Goal: Task Accomplishment & Management: Manage account settings

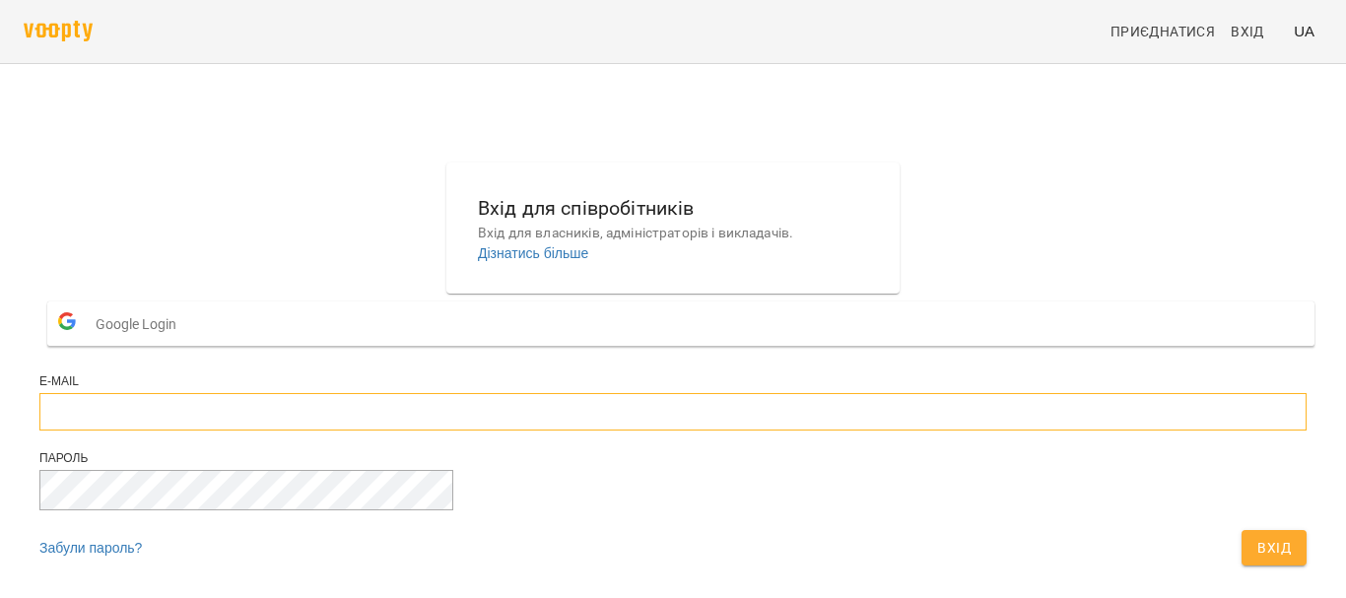
click at [622, 431] on input "email" at bounding box center [673, 411] width 1268 height 37
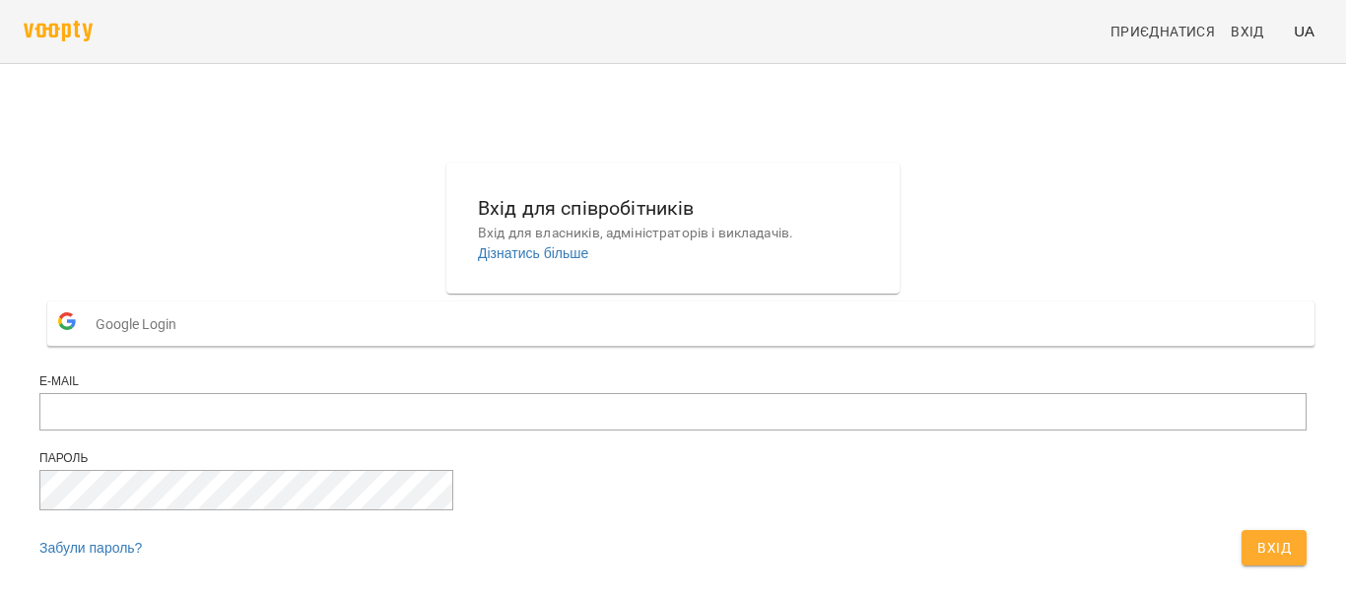
click at [1026, 475] on div "Вхід для співробітників Вхід для власників, адміністраторів і викладачів. Дізна…" at bounding box center [673, 369] width 1283 height 429
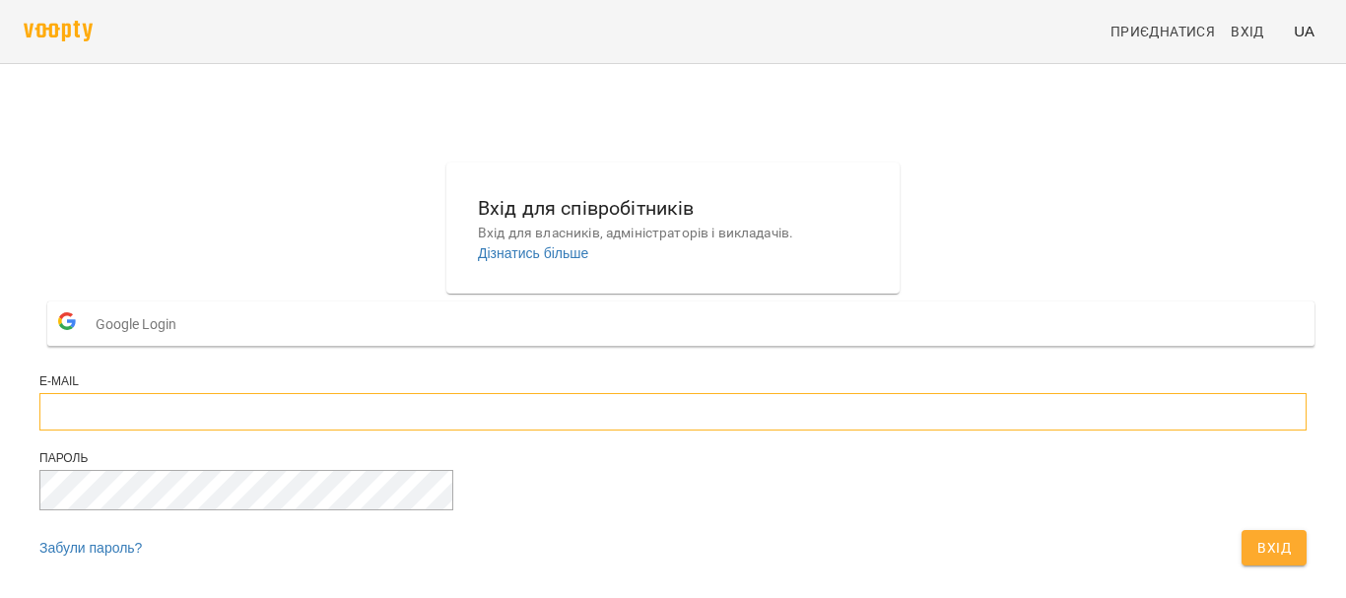
click at [601, 393] on input "email" at bounding box center [673, 411] width 1268 height 37
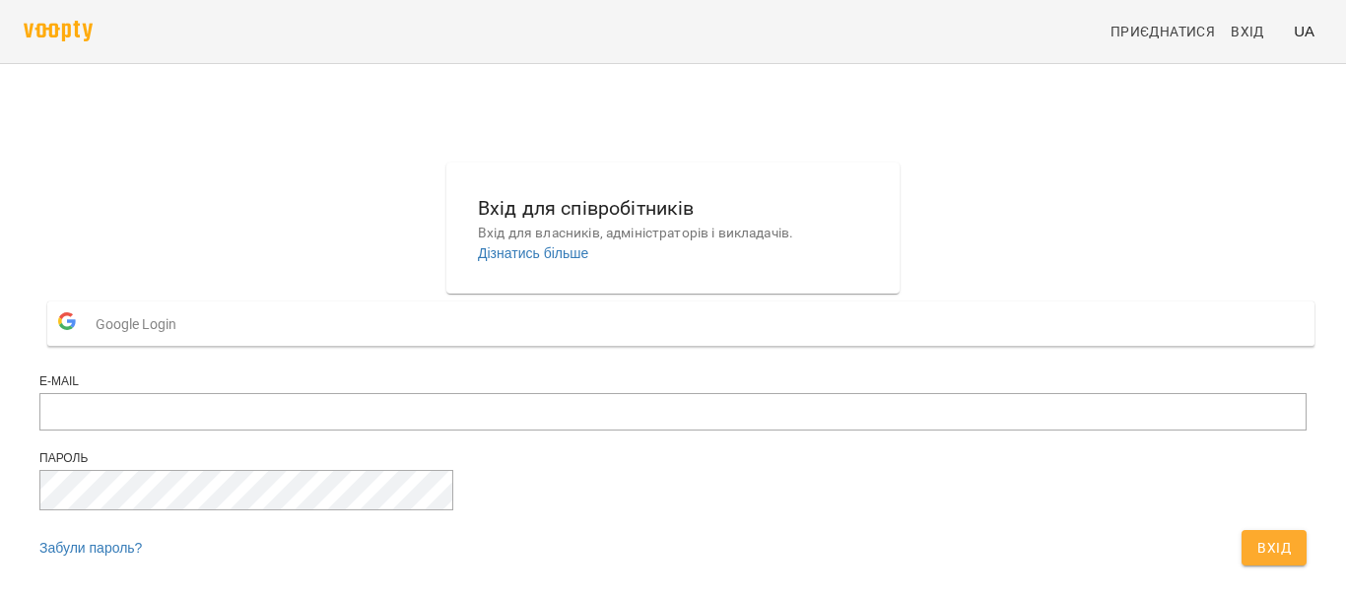
click at [186, 305] on span "Google Login" at bounding box center [141, 324] width 91 height 39
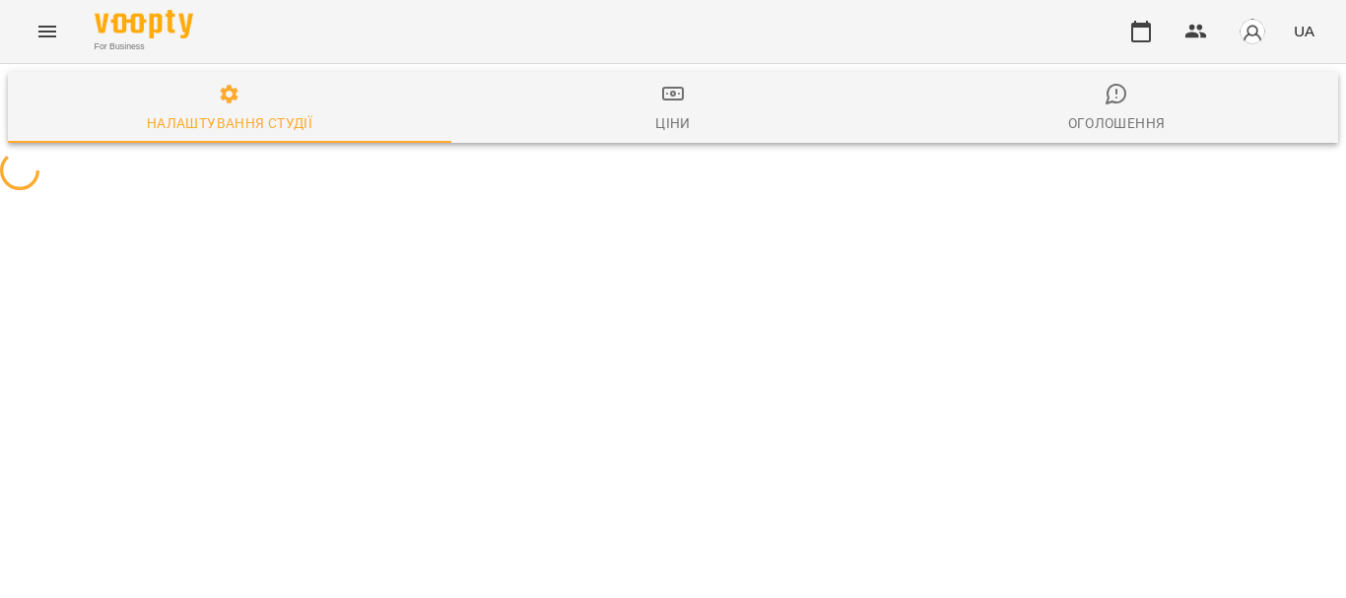
select select "**"
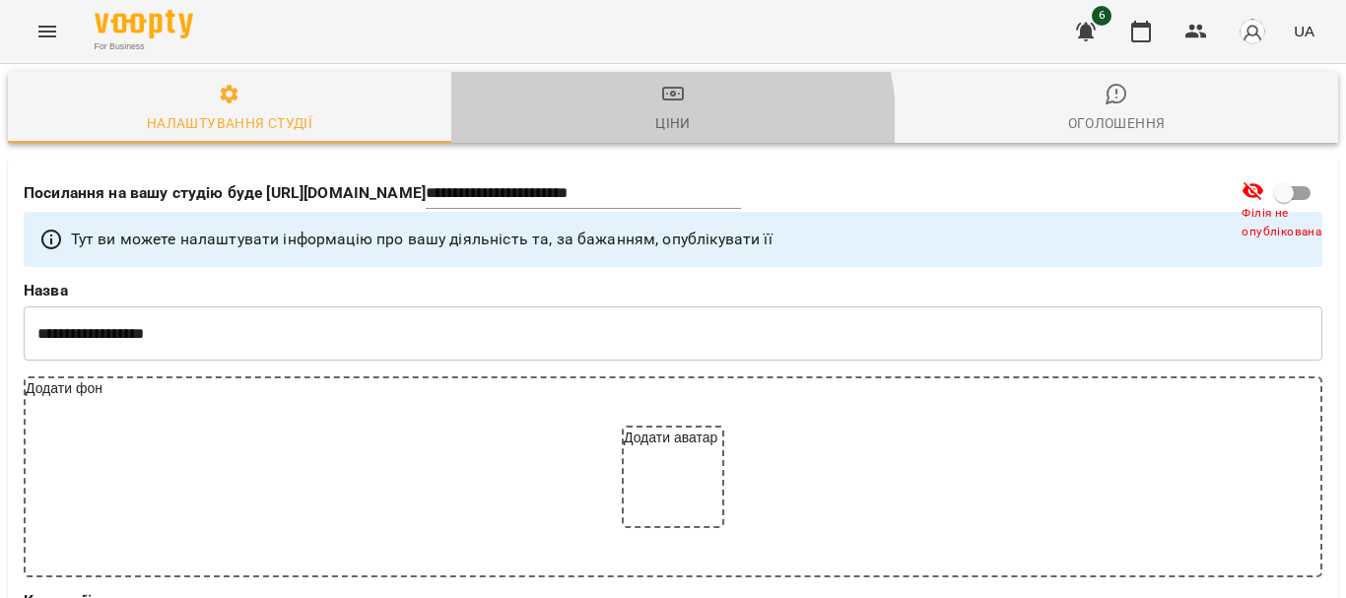
click at [656, 120] on div "Ціни" at bounding box center [673, 123] width 35 height 24
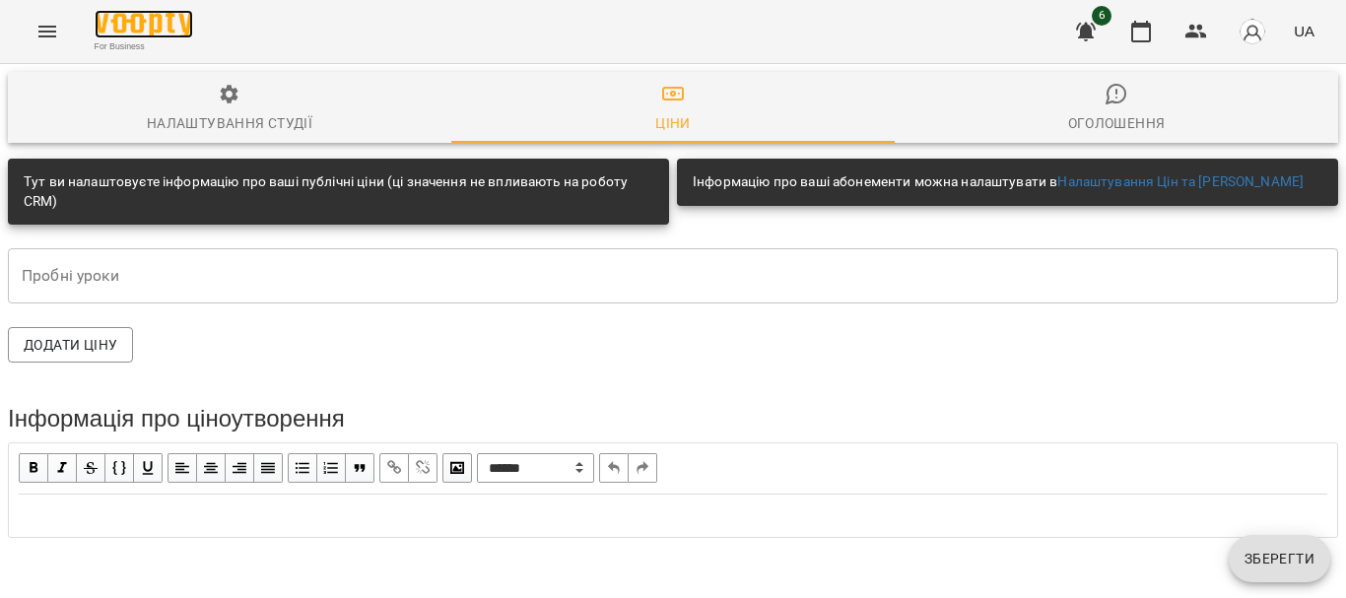
click at [127, 35] on img at bounding box center [144, 24] width 99 height 29
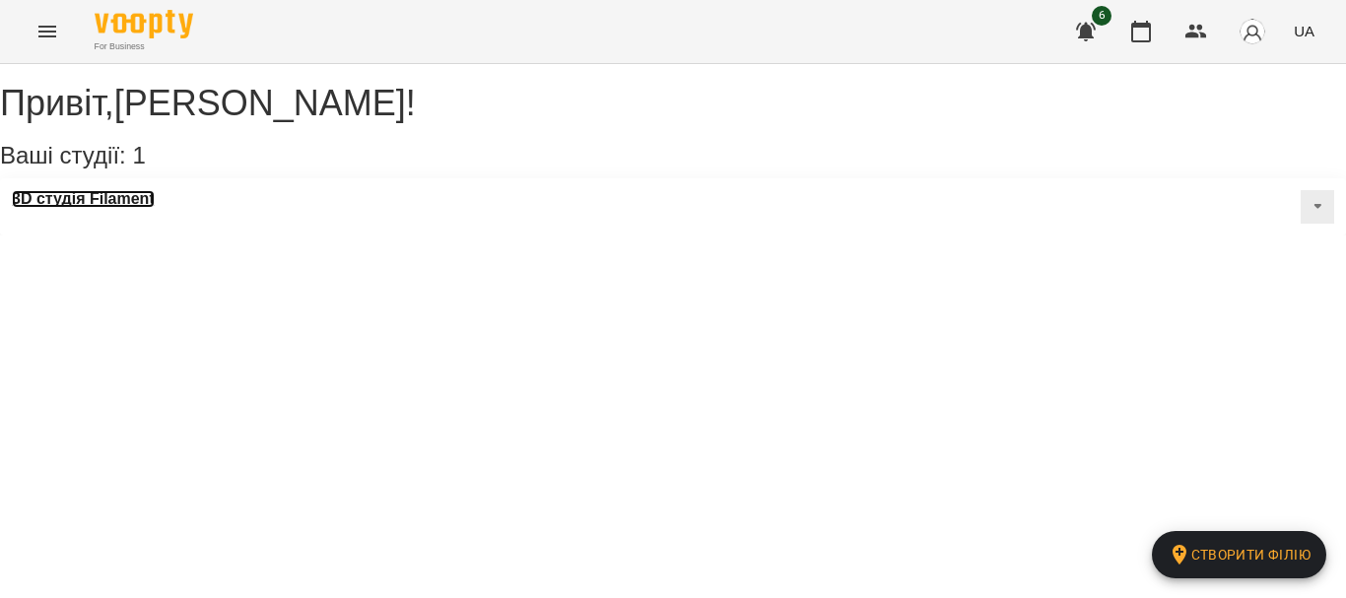
click at [127, 208] on h3 "3D студія Filament" at bounding box center [83, 199] width 143 height 18
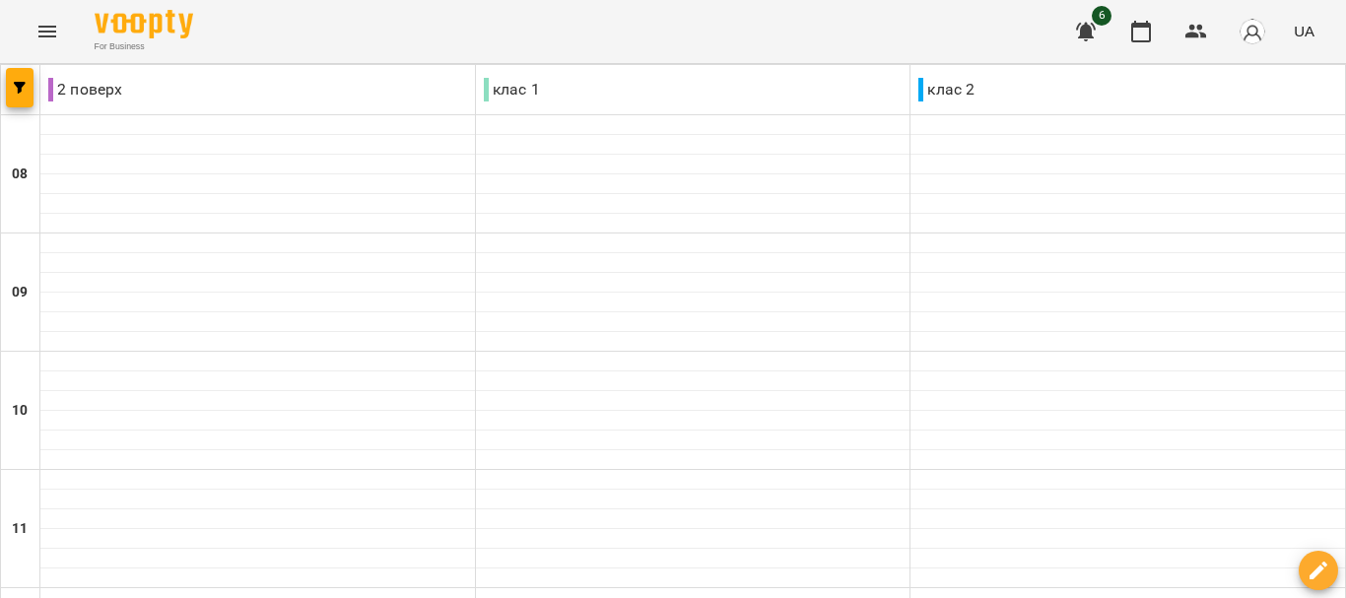
scroll to position [493, 0]
click at [34, 25] on button "Menu" at bounding box center [47, 31] width 47 height 47
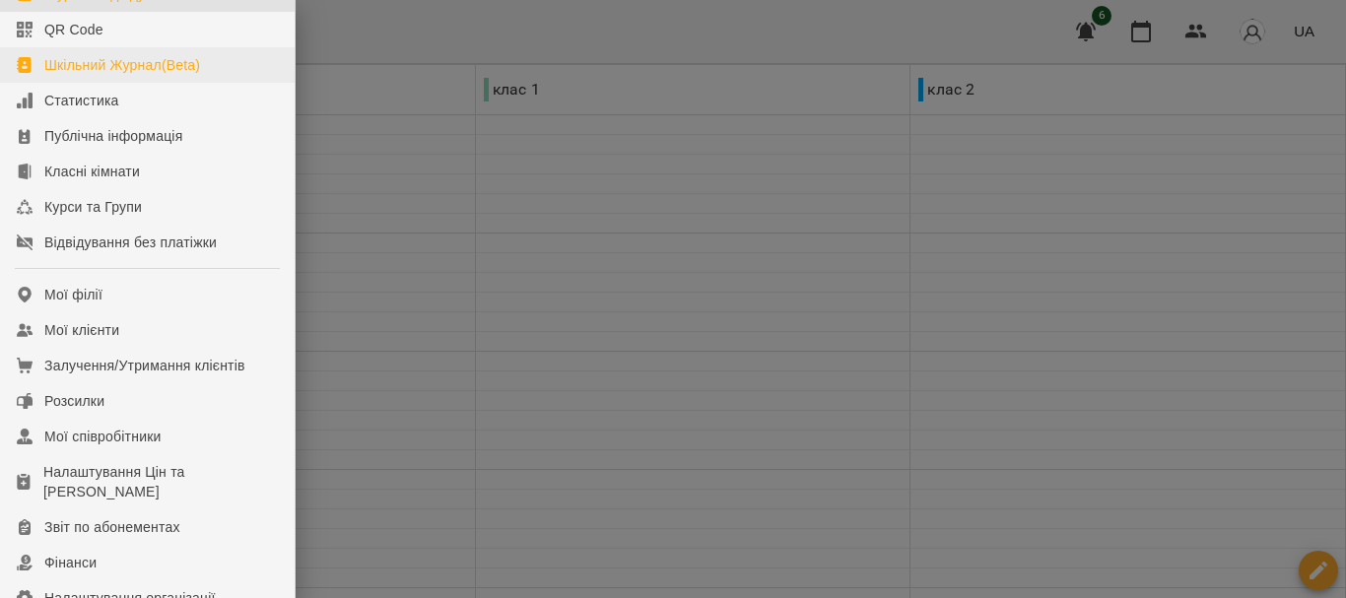
scroll to position [0, 0]
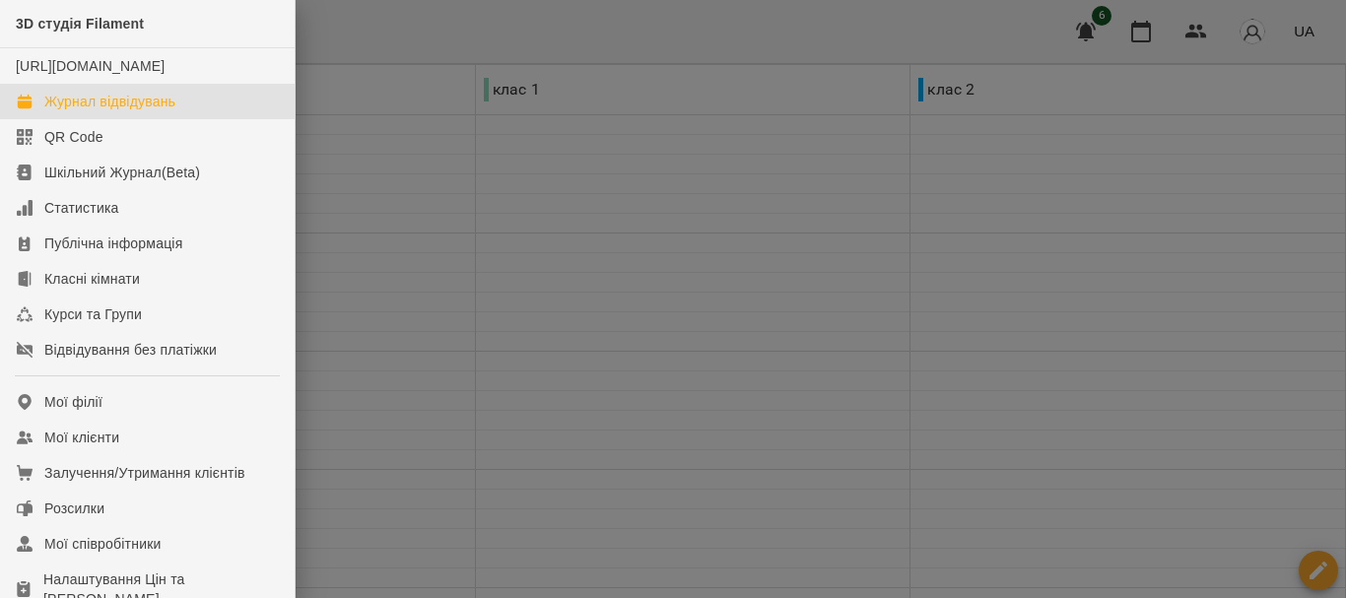
click at [439, 134] on div at bounding box center [673, 299] width 1346 height 598
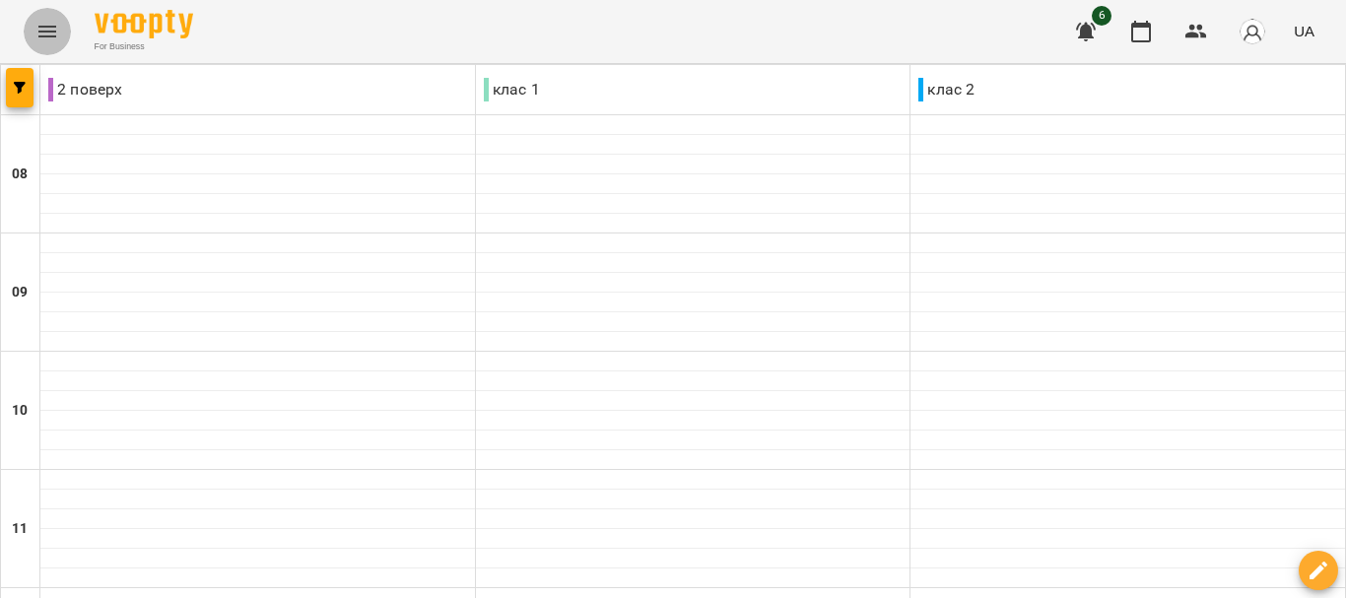
click at [57, 31] on icon "Menu" at bounding box center [47, 32] width 24 height 24
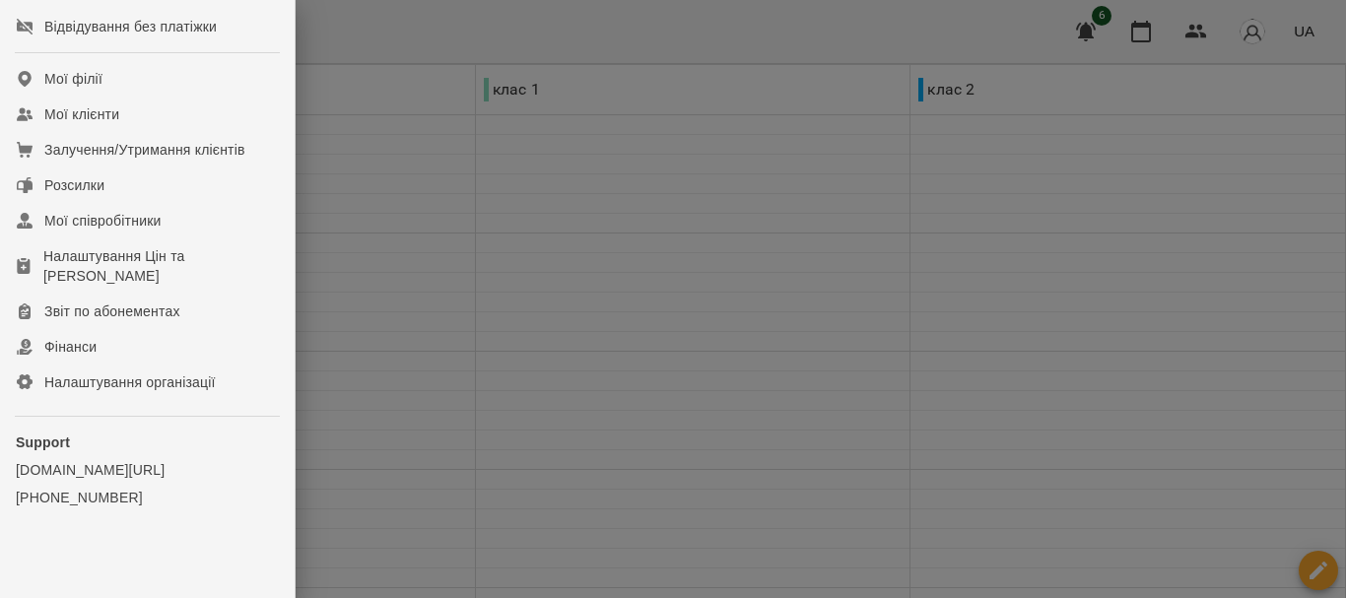
scroll to position [347, 0]
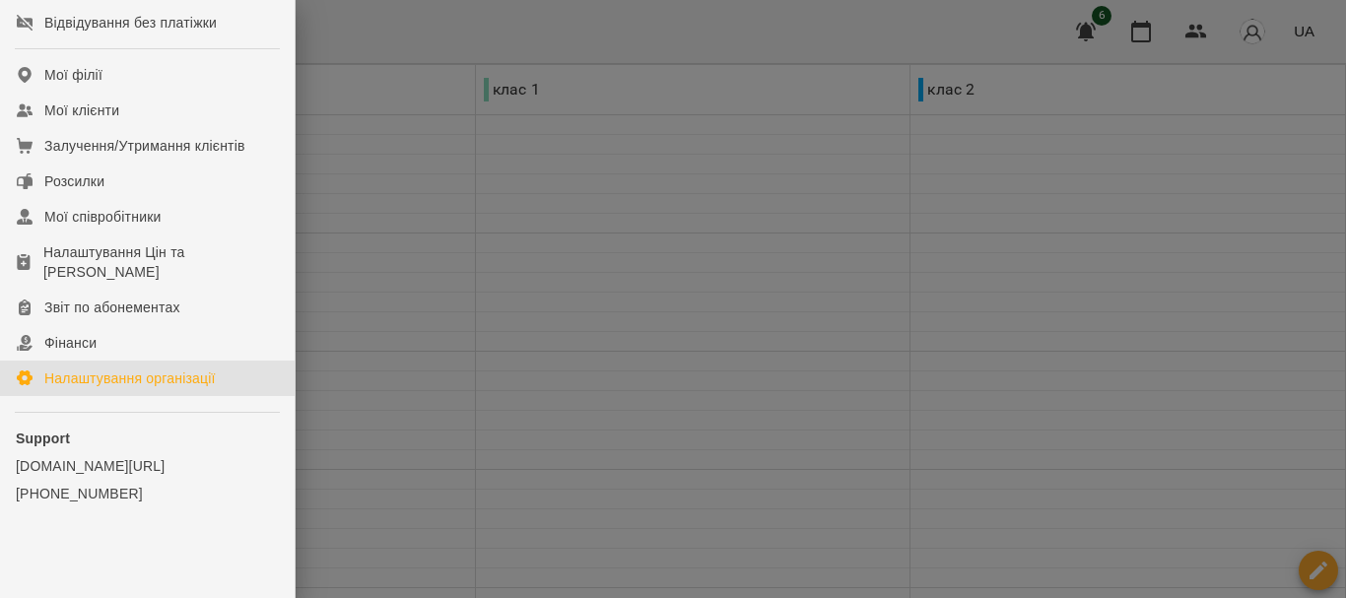
click at [117, 376] on div "Налаштування організації" at bounding box center [130, 379] width 172 height 20
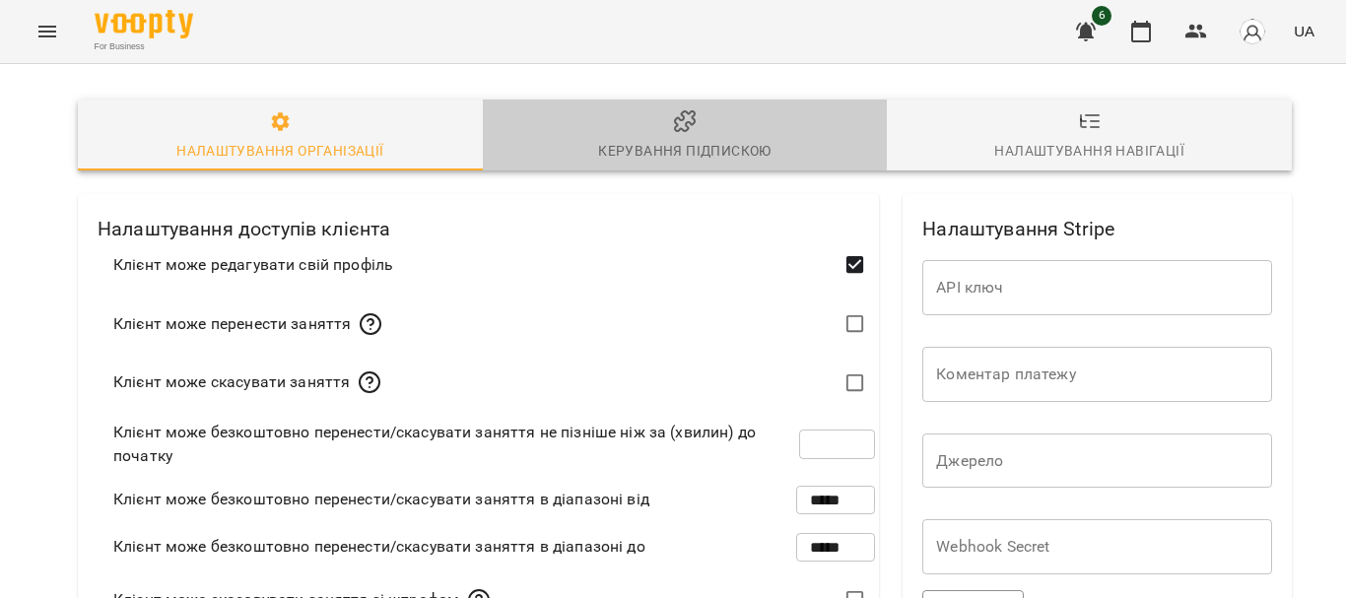
click at [624, 128] on span "Керування підпискою" at bounding box center [685, 135] width 381 height 53
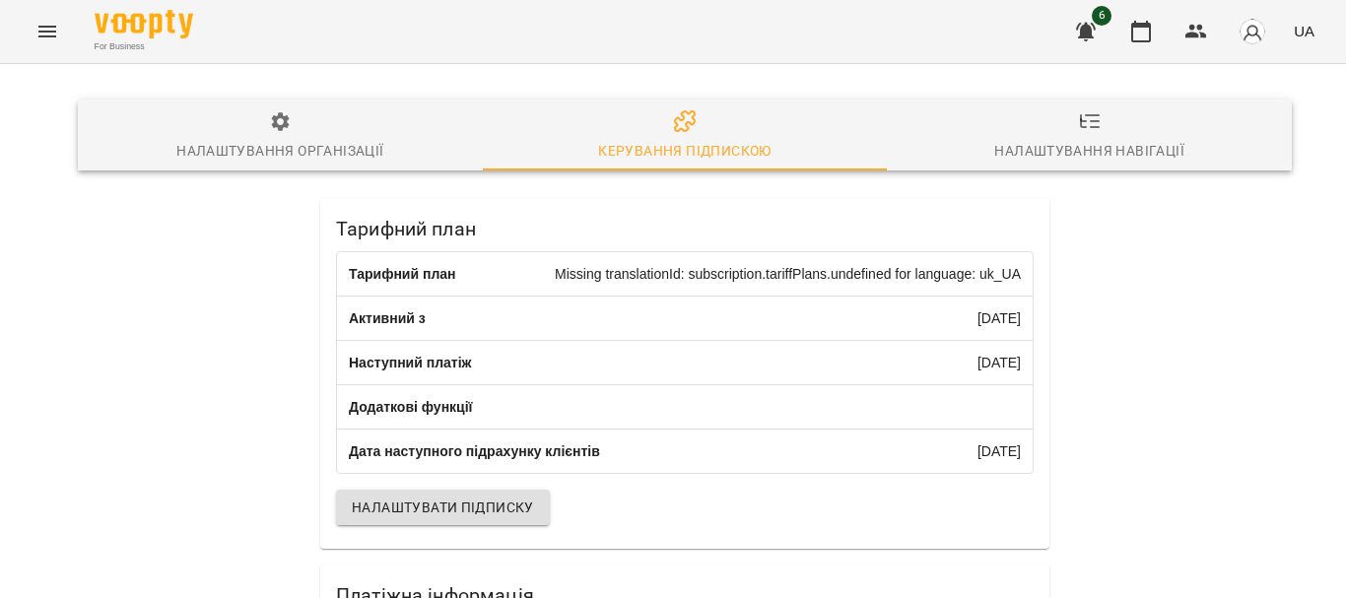
click at [334, 118] on span "Налаштування організації" at bounding box center [280, 136] width 381 height 53
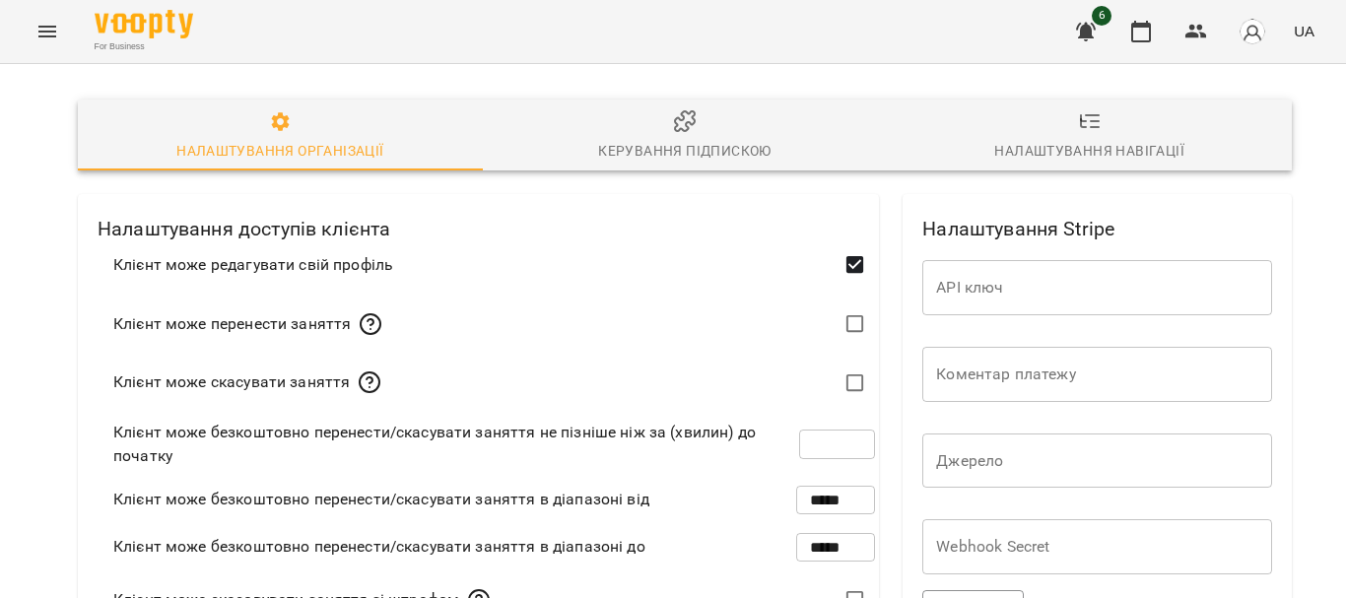
click at [1107, 287] on input "text" at bounding box center [1098, 287] width 350 height 55
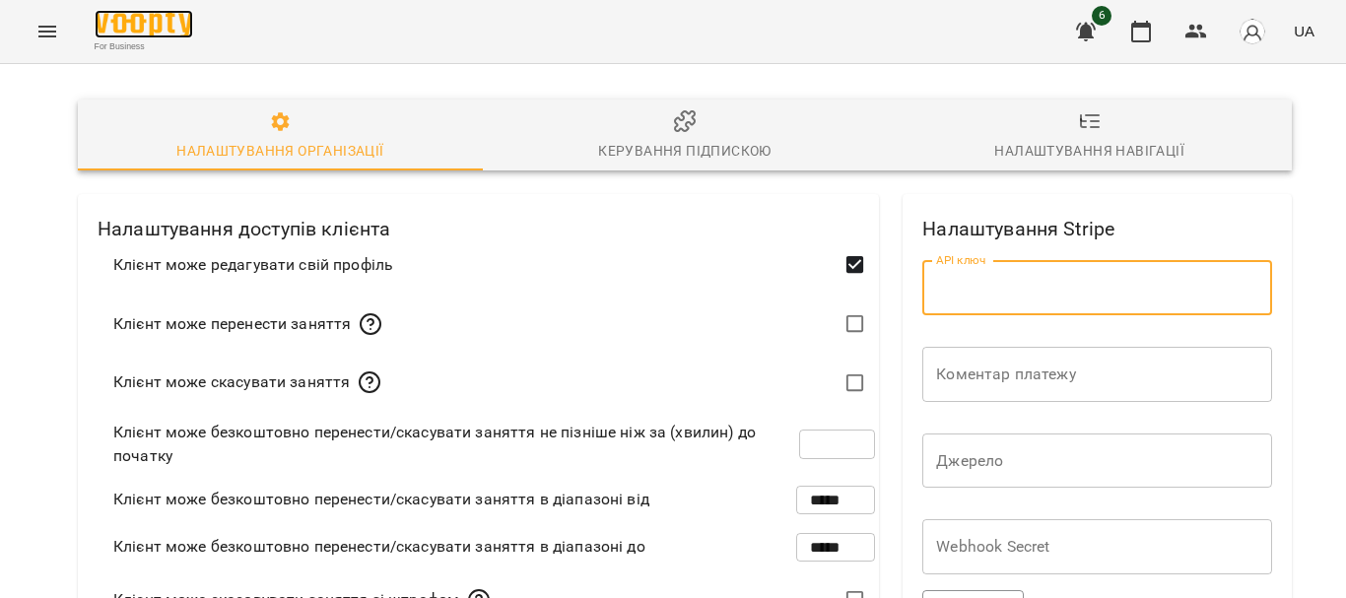
click at [106, 33] on img at bounding box center [144, 24] width 99 height 29
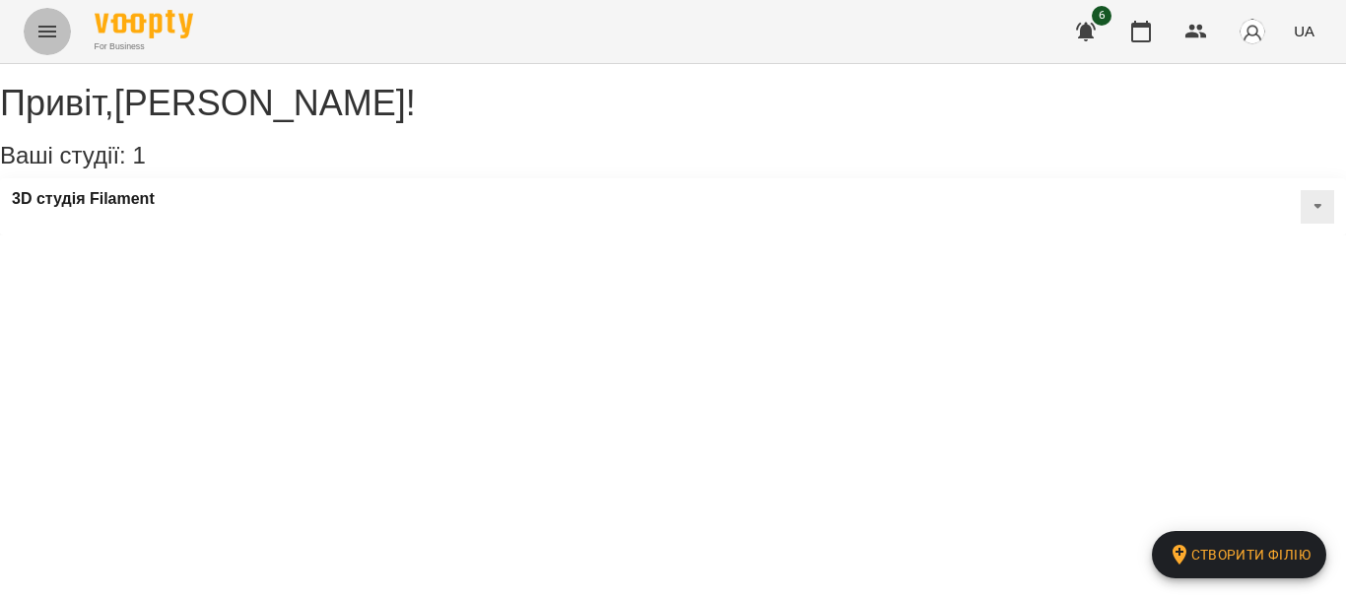
click at [55, 33] on icon "Menu" at bounding box center [47, 32] width 24 height 24
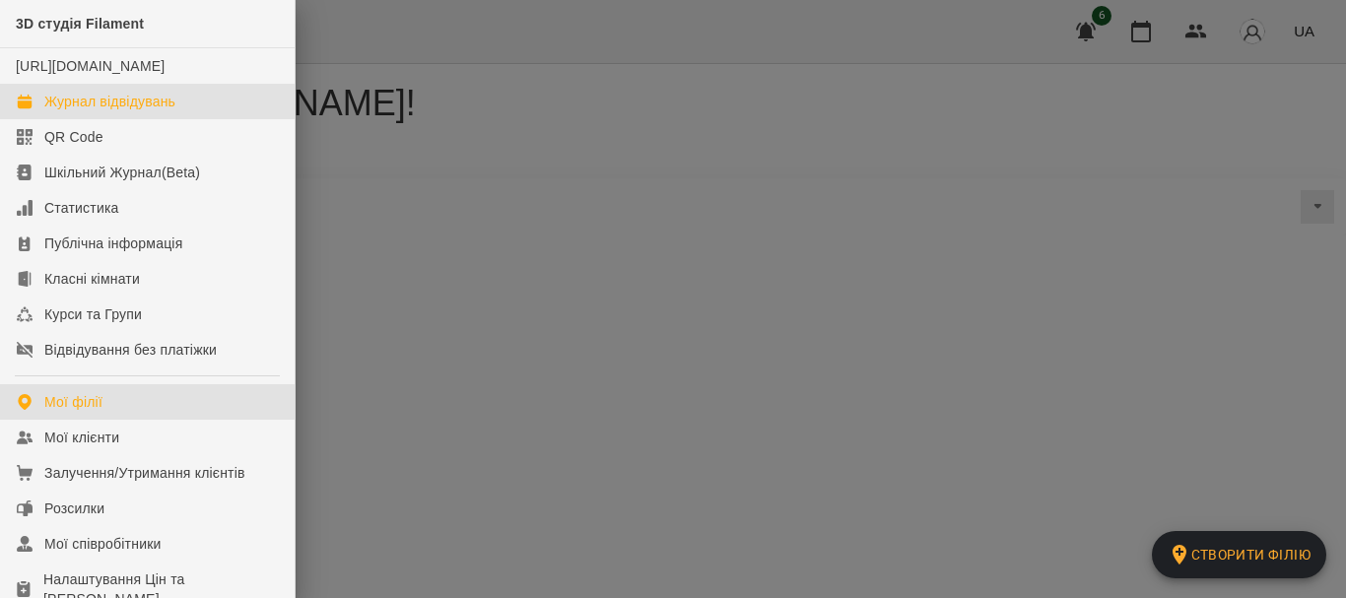
click at [173, 111] on div "Журнал відвідувань" at bounding box center [109, 102] width 131 height 20
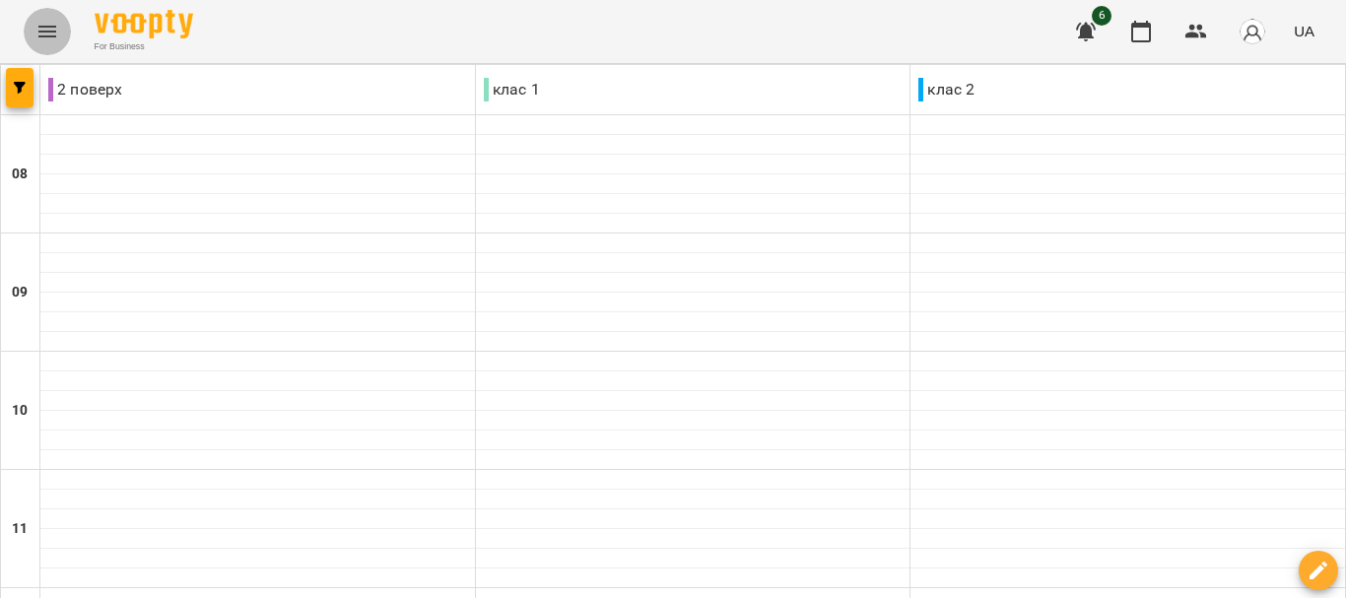
click at [41, 18] on button "Menu" at bounding box center [47, 31] width 47 height 47
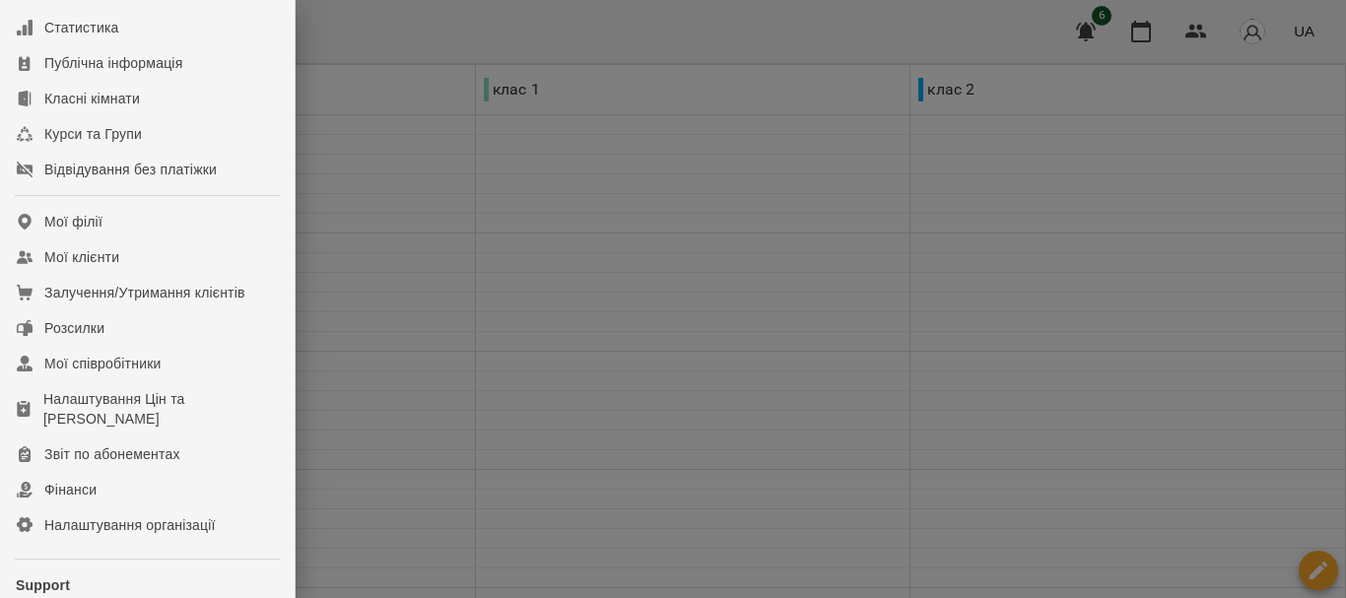
scroll to position [197, 0]
